Goal: Transaction & Acquisition: Purchase product/service

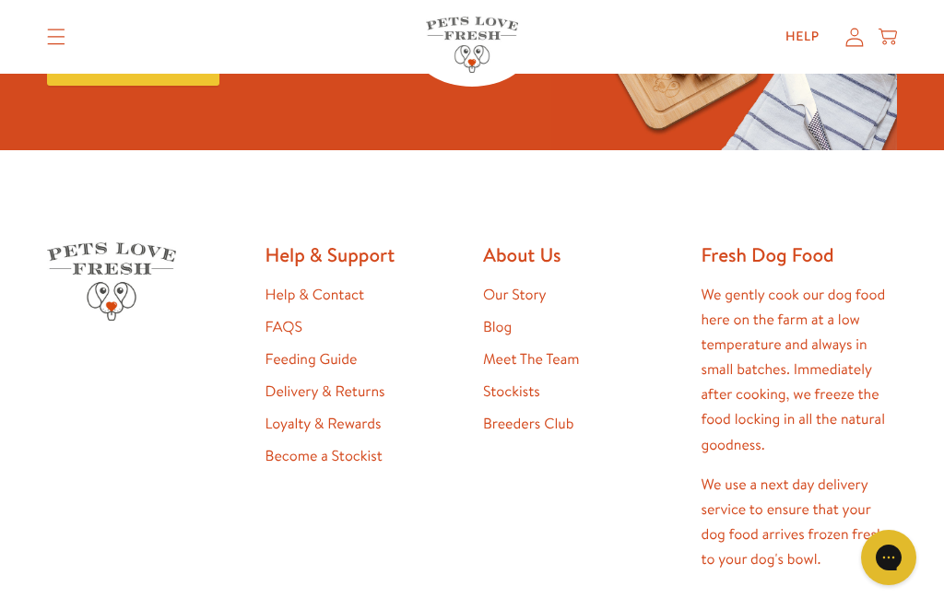
scroll to position [3188, 0]
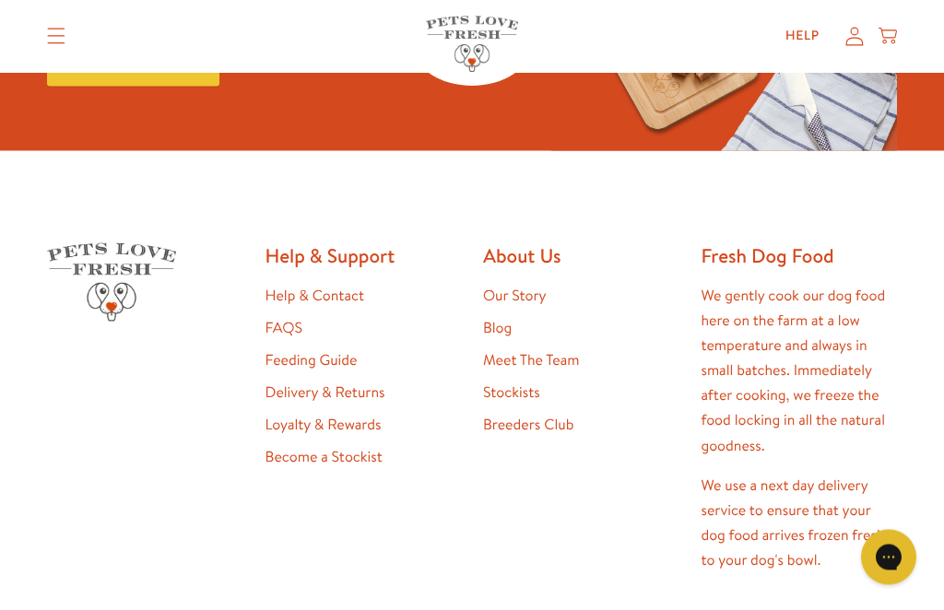
click at [296, 350] on link "Feeding Guide" at bounding box center [312, 360] width 92 height 20
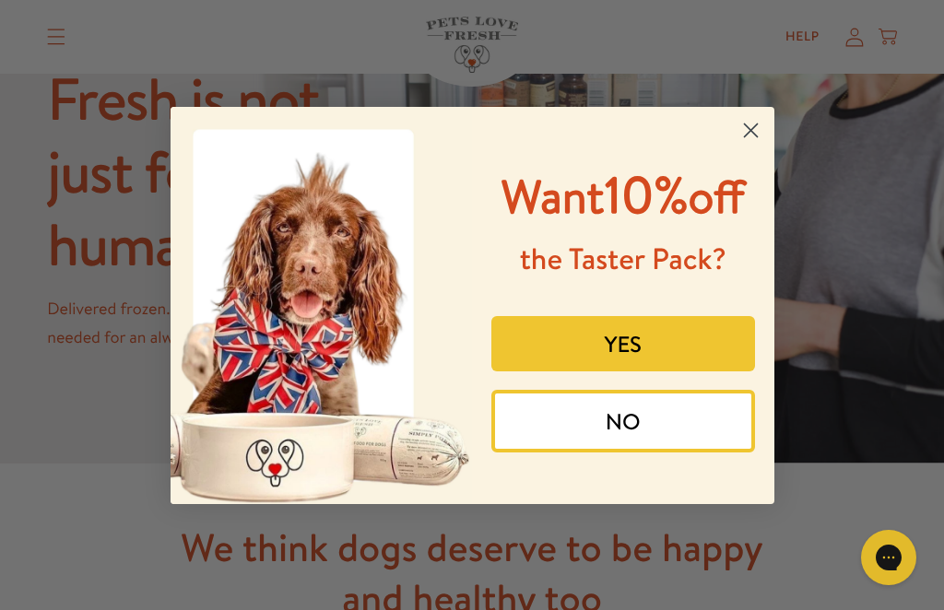
scroll to position [1566, 0]
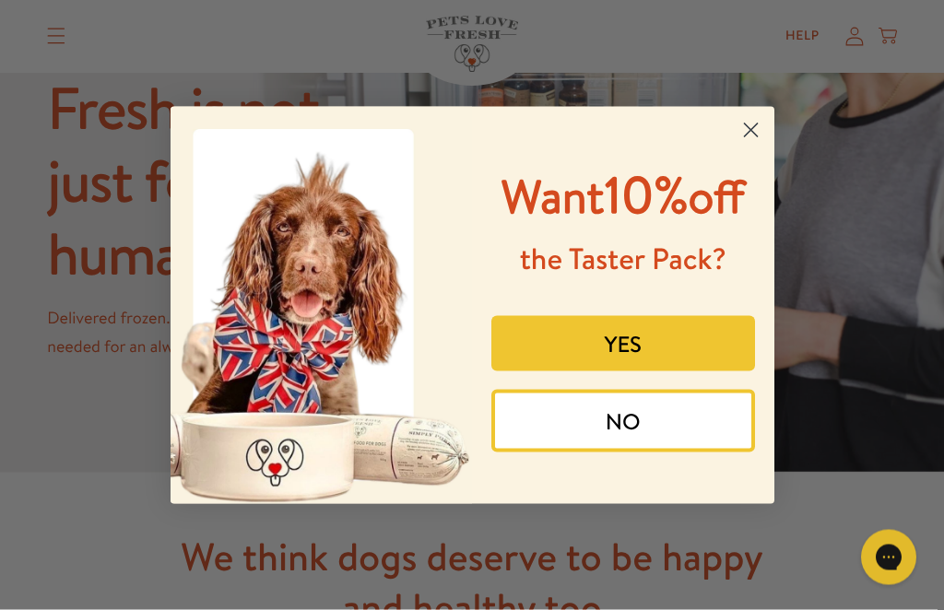
click at [751, 124] on circle "Close dialog" at bounding box center [750, 129] width 30 height 30
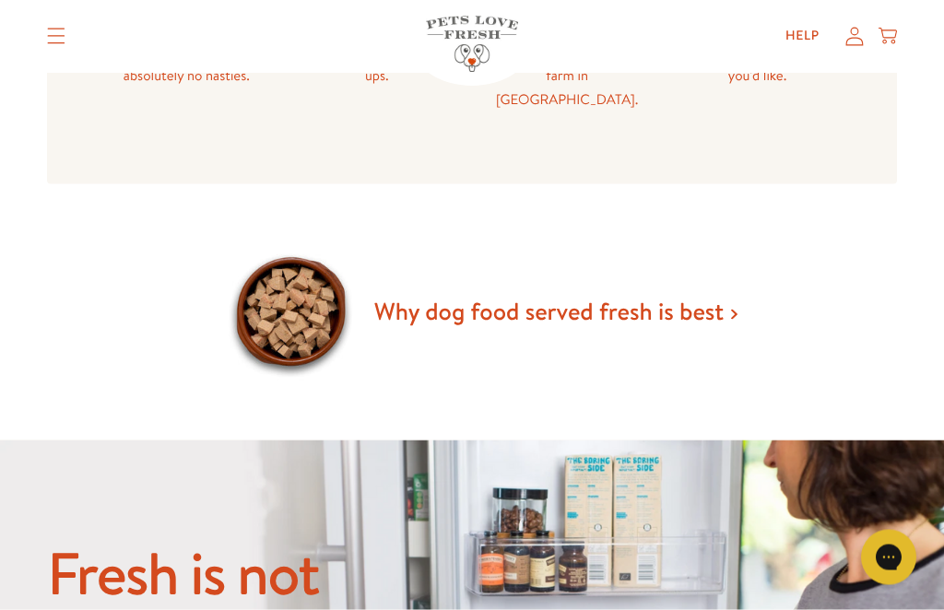
scroll to position [1101, 0]
click at [729, 294] on link "Why dog food served fresh is best" at bounding box center [555, 310] width 363 height 33
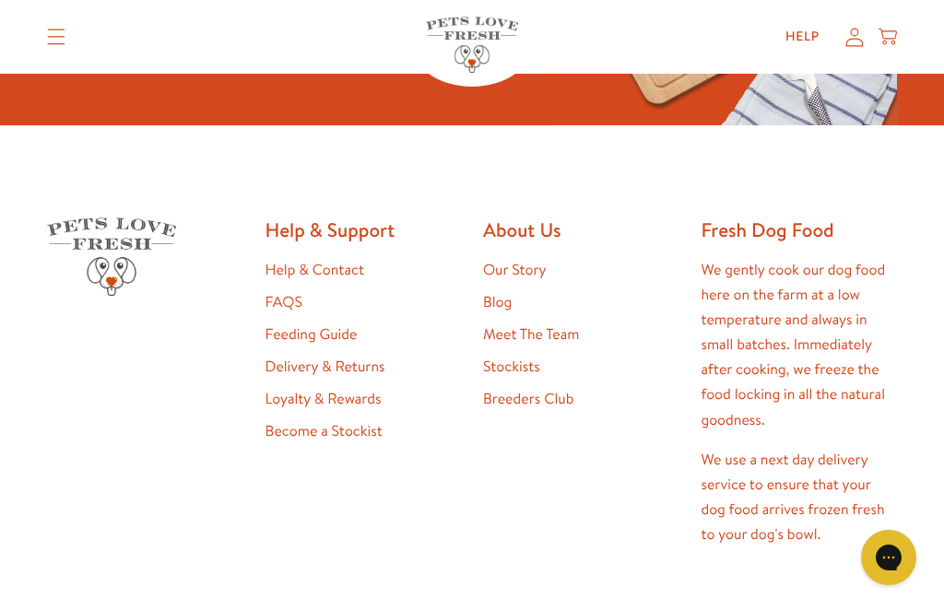
scroll to position [4212, 0]
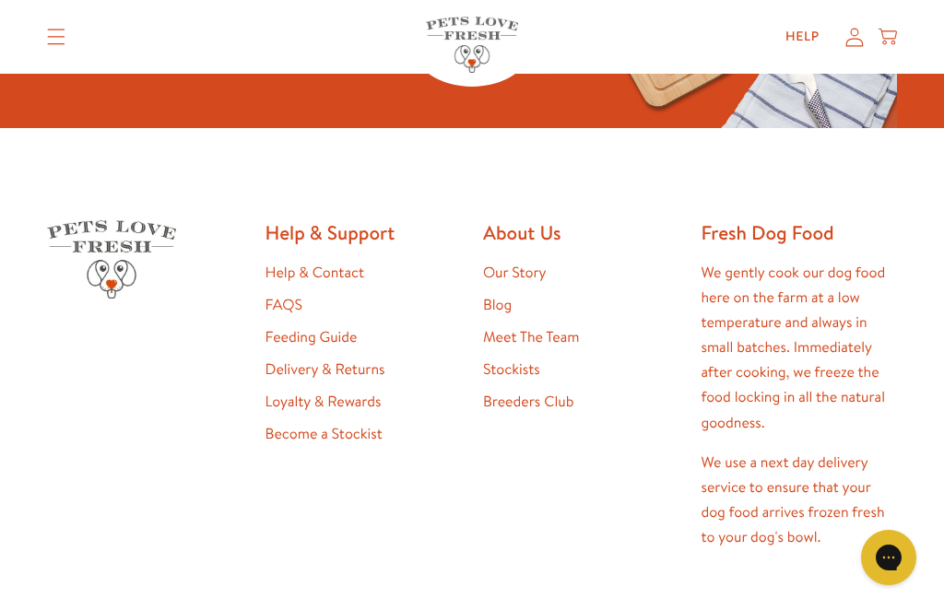
click at [312, 444] on link "Become a Stockist" at bounding box center [324, 434] width 117 height 20
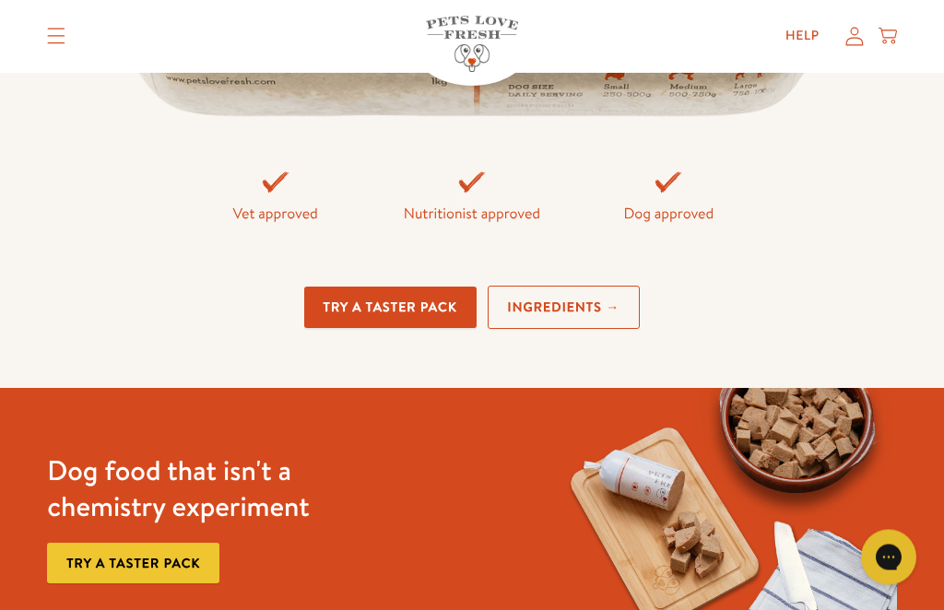
scroll to position [3691, 0]
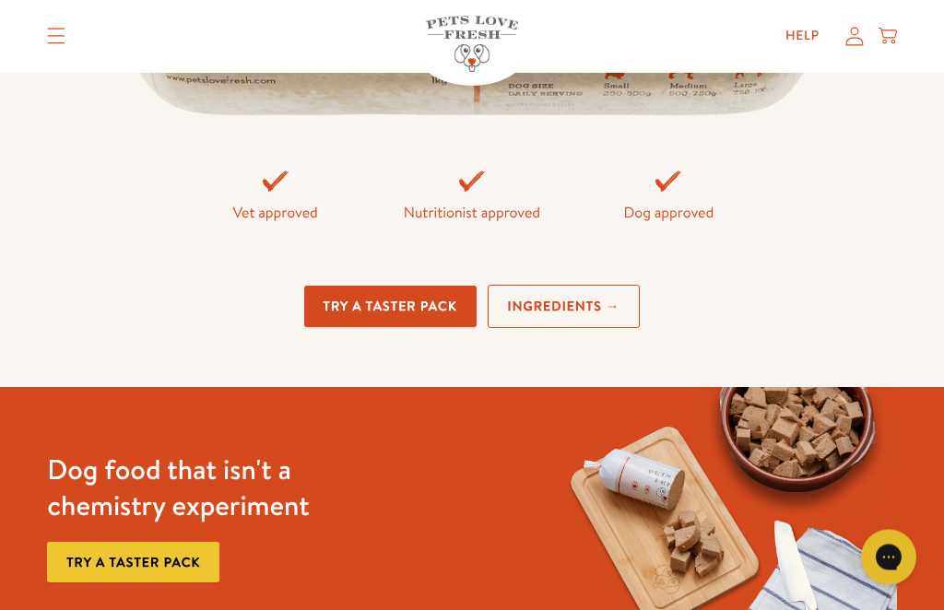
click at [590, 329] on link "Ingredients →" at bounding box center [564, 307] width 153 height 43
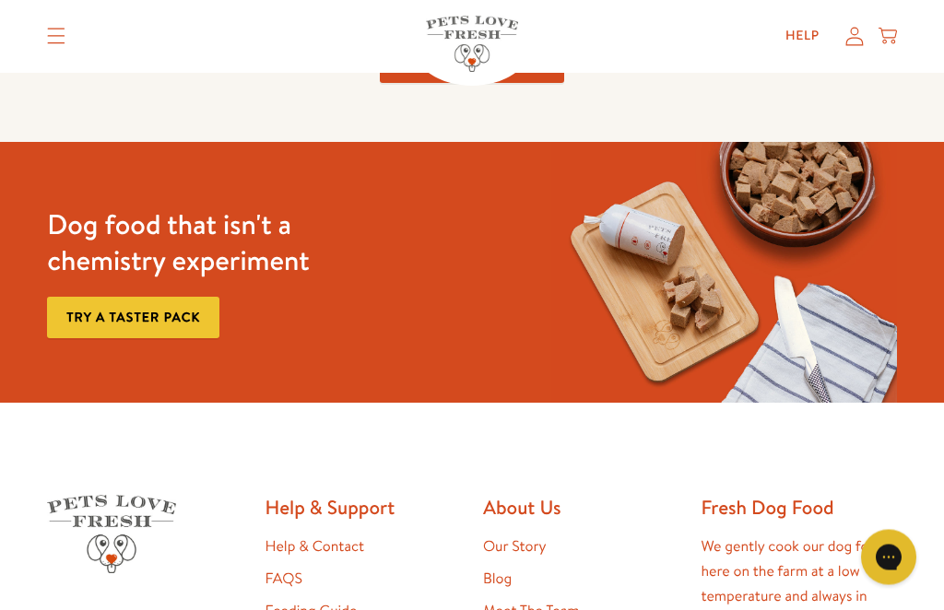
scroll to position [3896, 0]
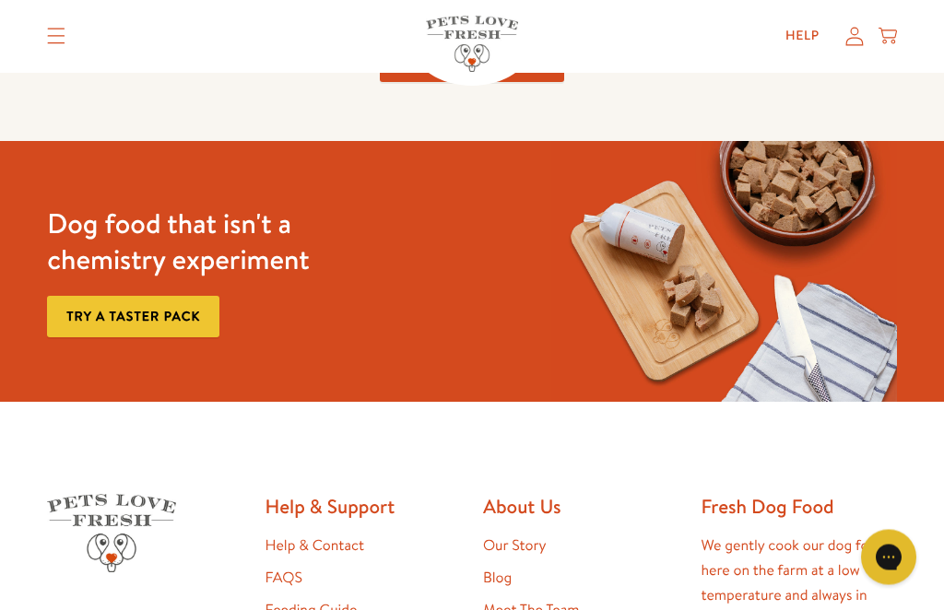
click at [139, 338] on link "Try a taster pack" at bounding box center [133, 317] width 172 height 41
